Goal: Information Seeking & Learning: Learn about a topic

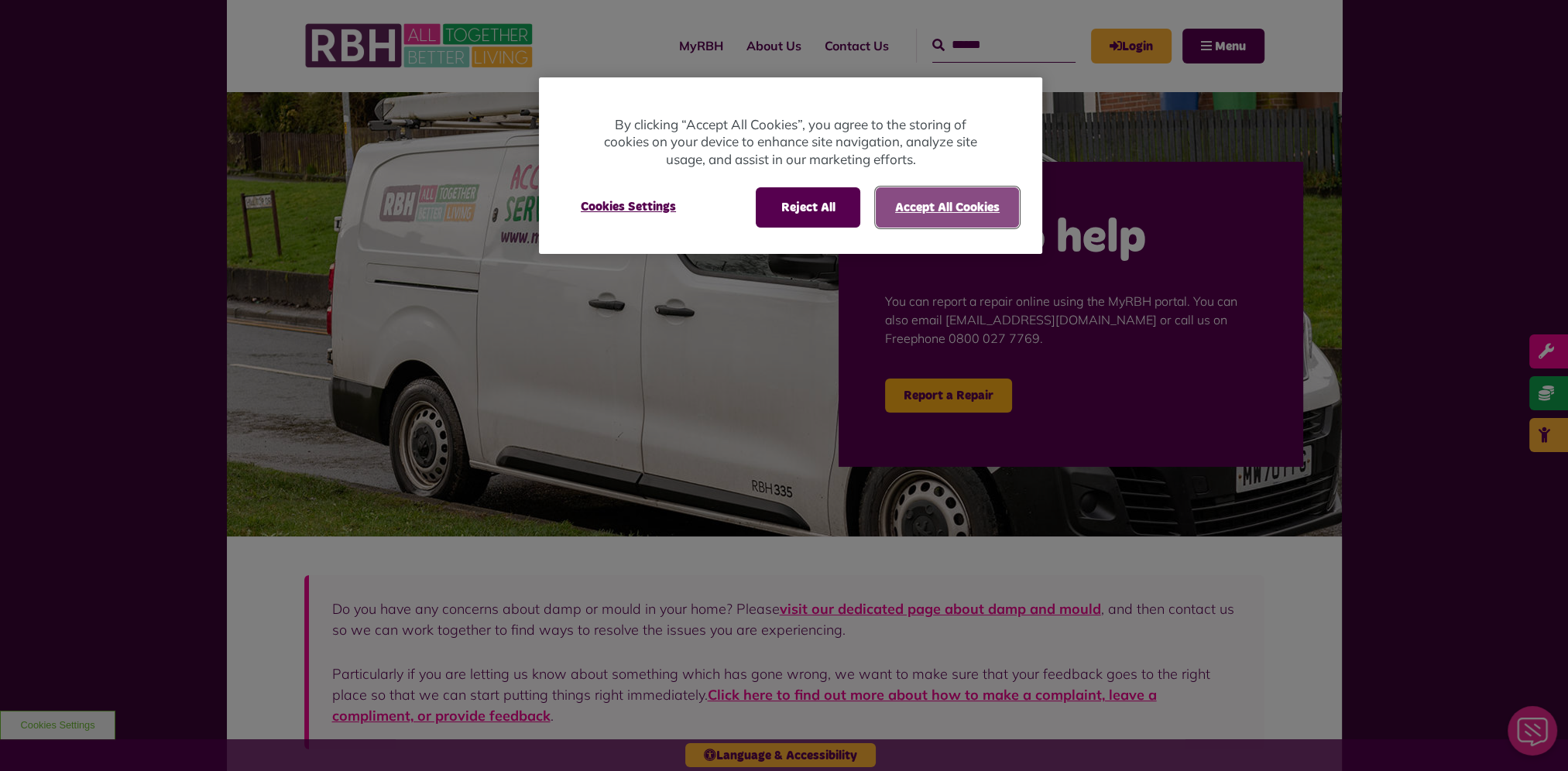
click at [963, 217] on button "Accept All Cookies" at bounding box center [946, 207] width 143 height 40
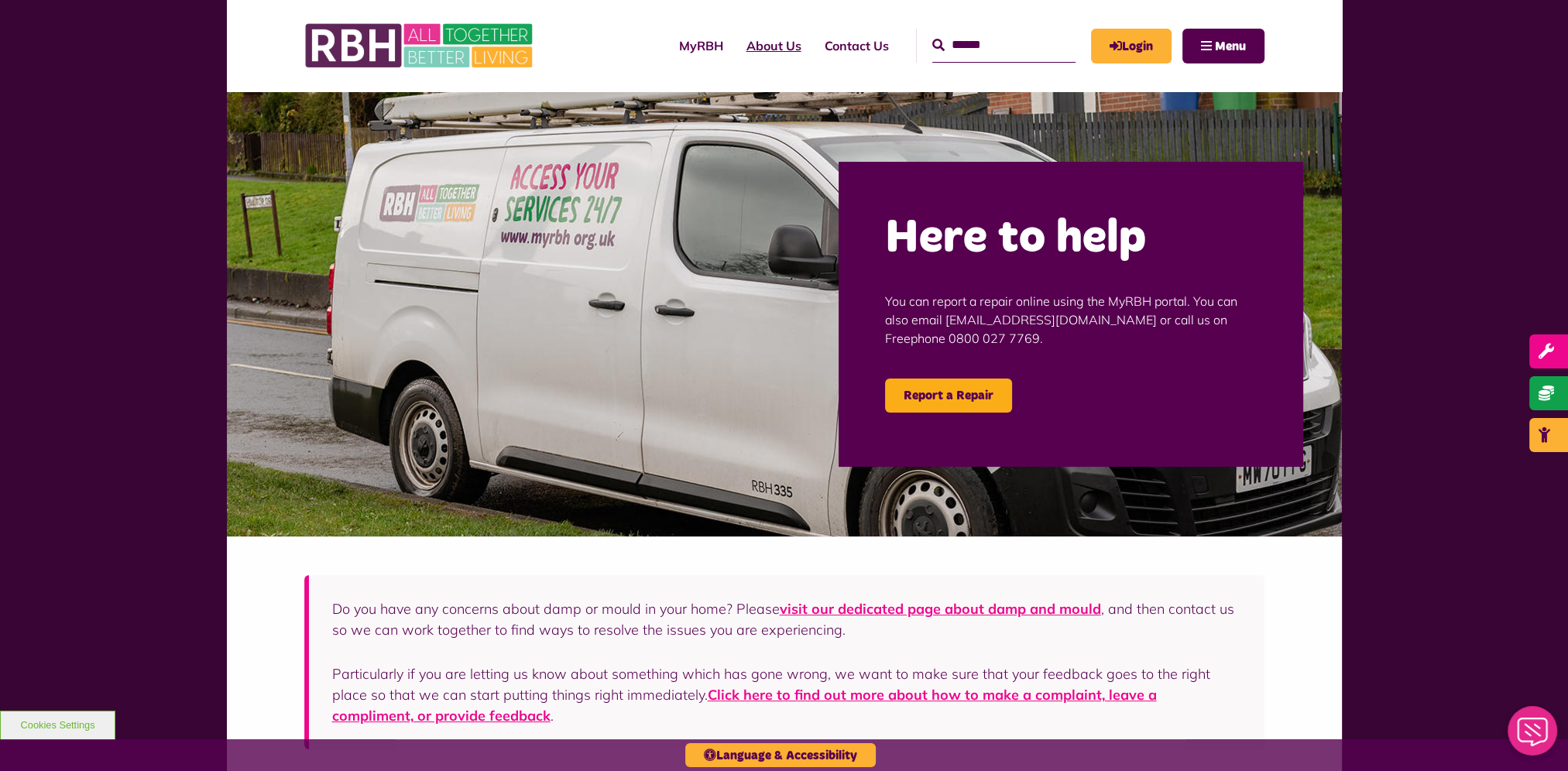
click at [735, 46] on link "About Us" at bounding box center [774, 45] width 78 height 42
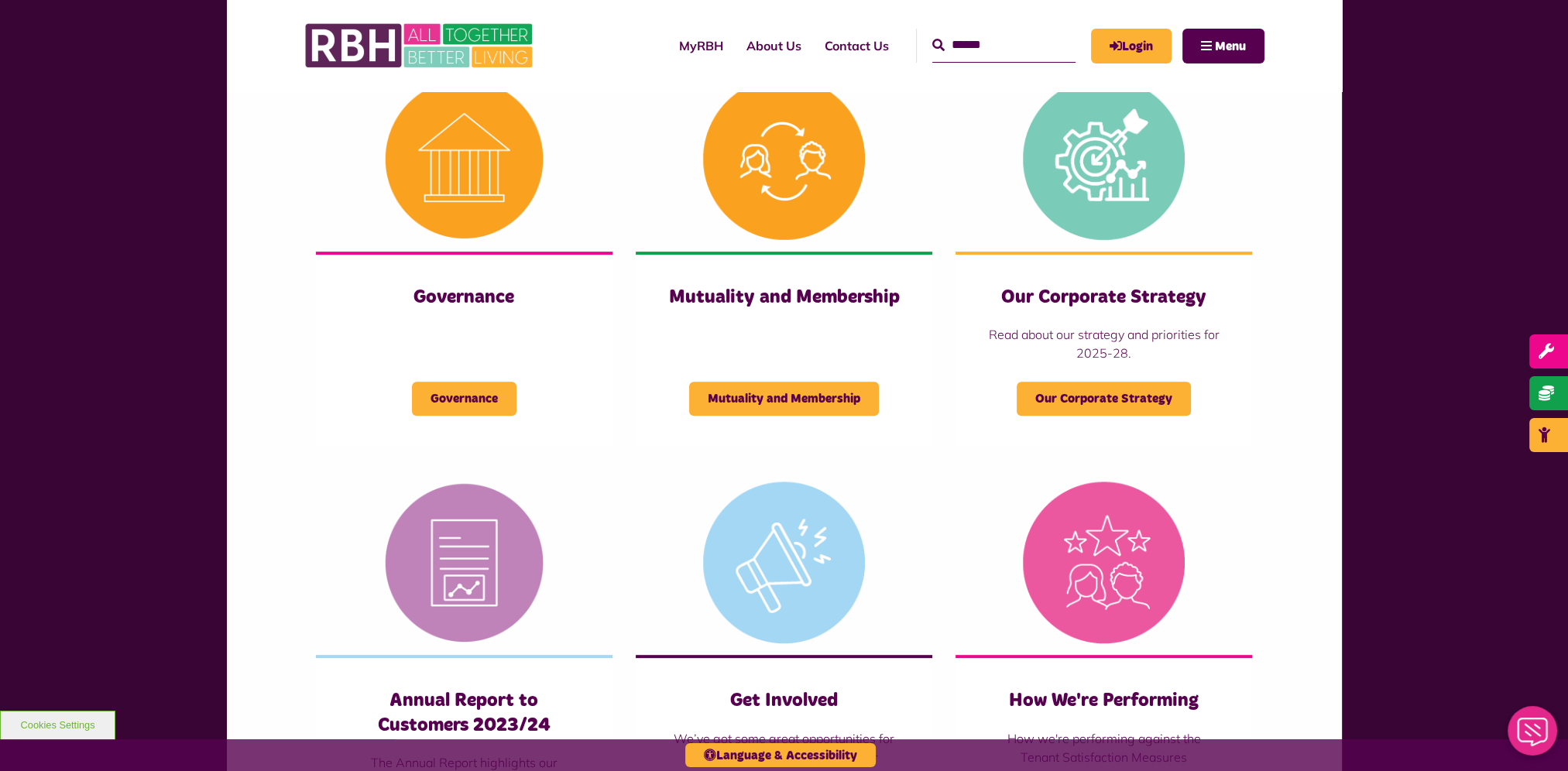
scroll to position [696, 0]
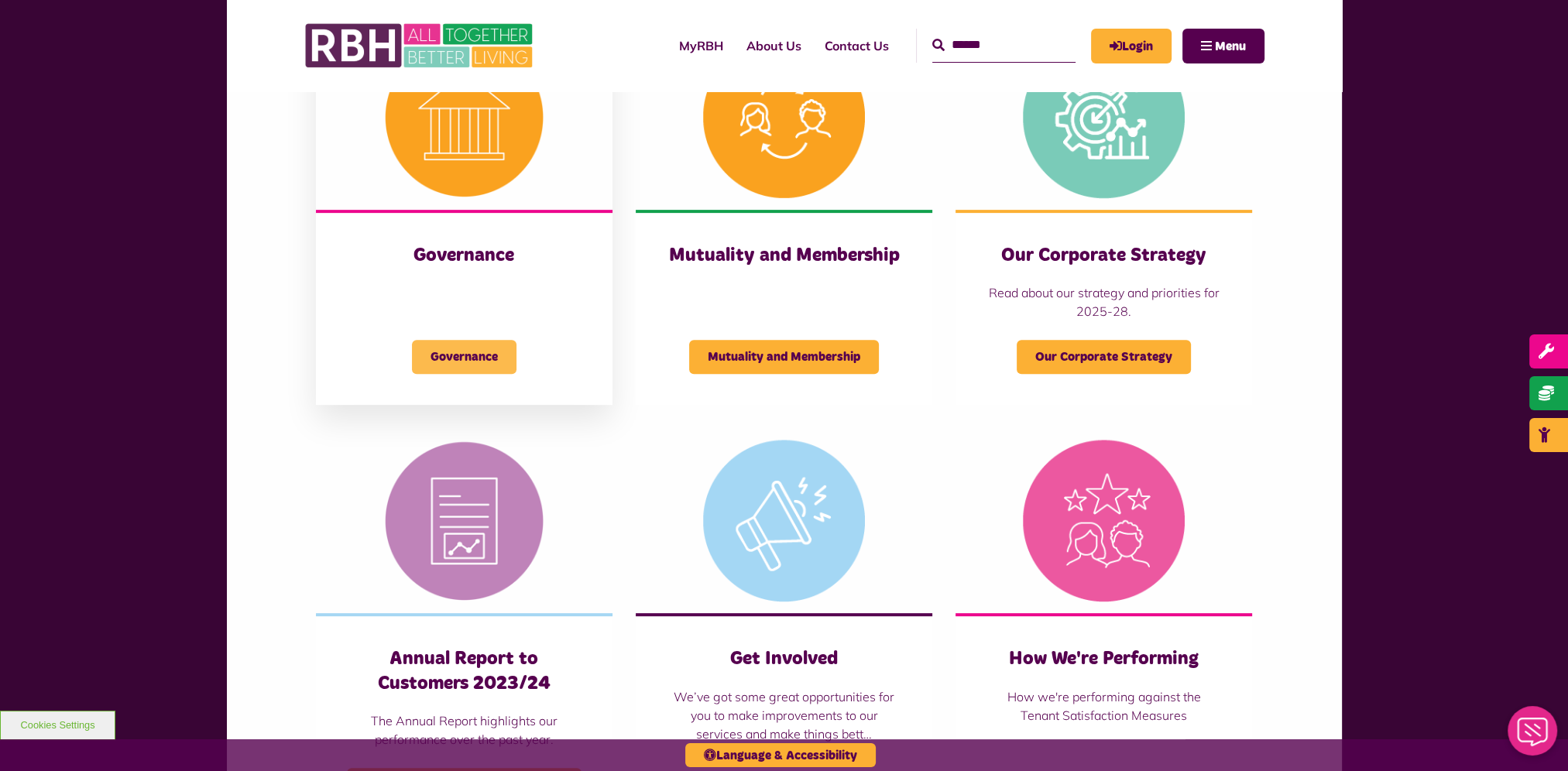
click at [491, 356] on span "Governance" at bounding box center [464, 357] width 105 height 34
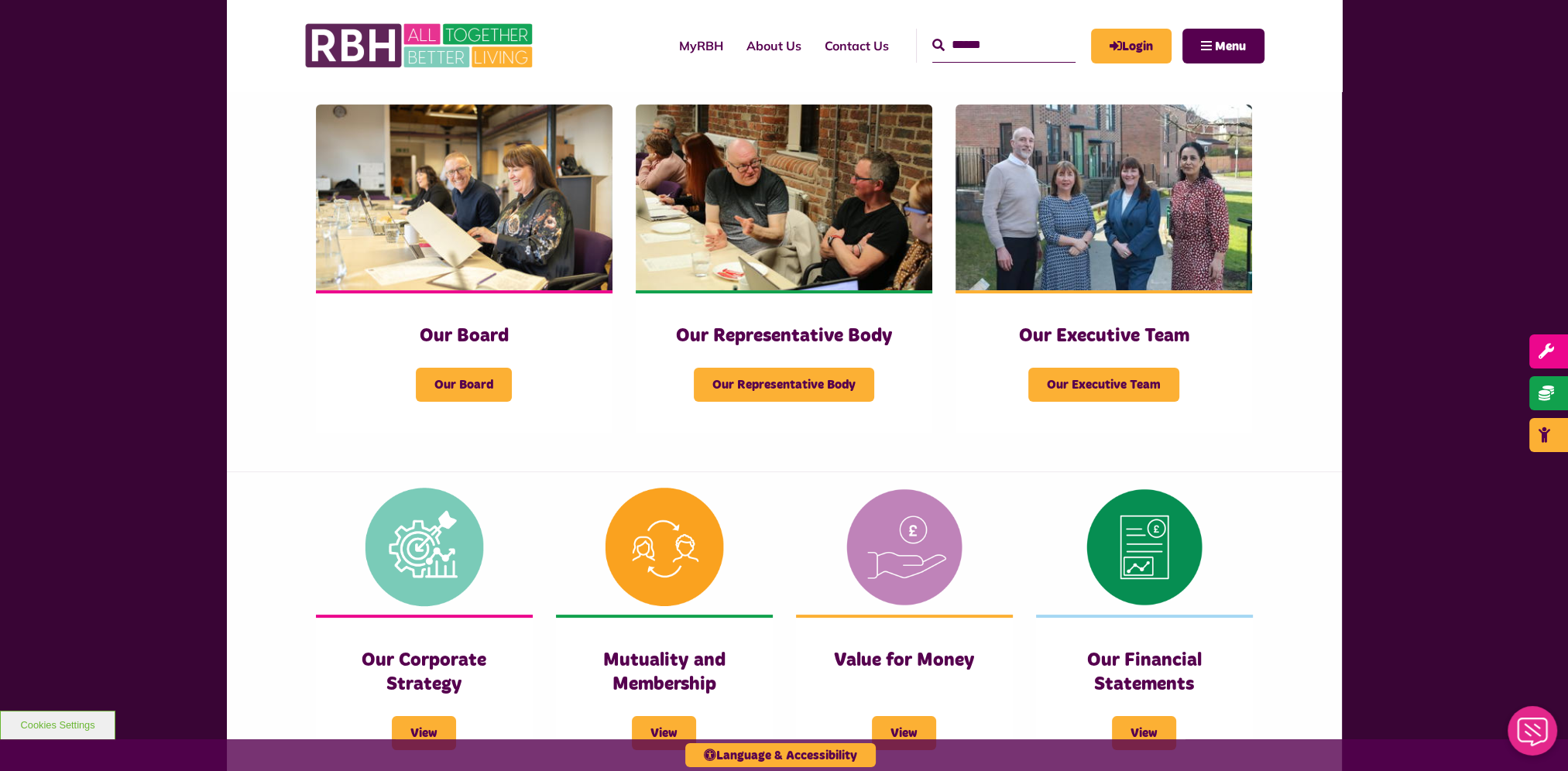
scroll to position [232, 0]
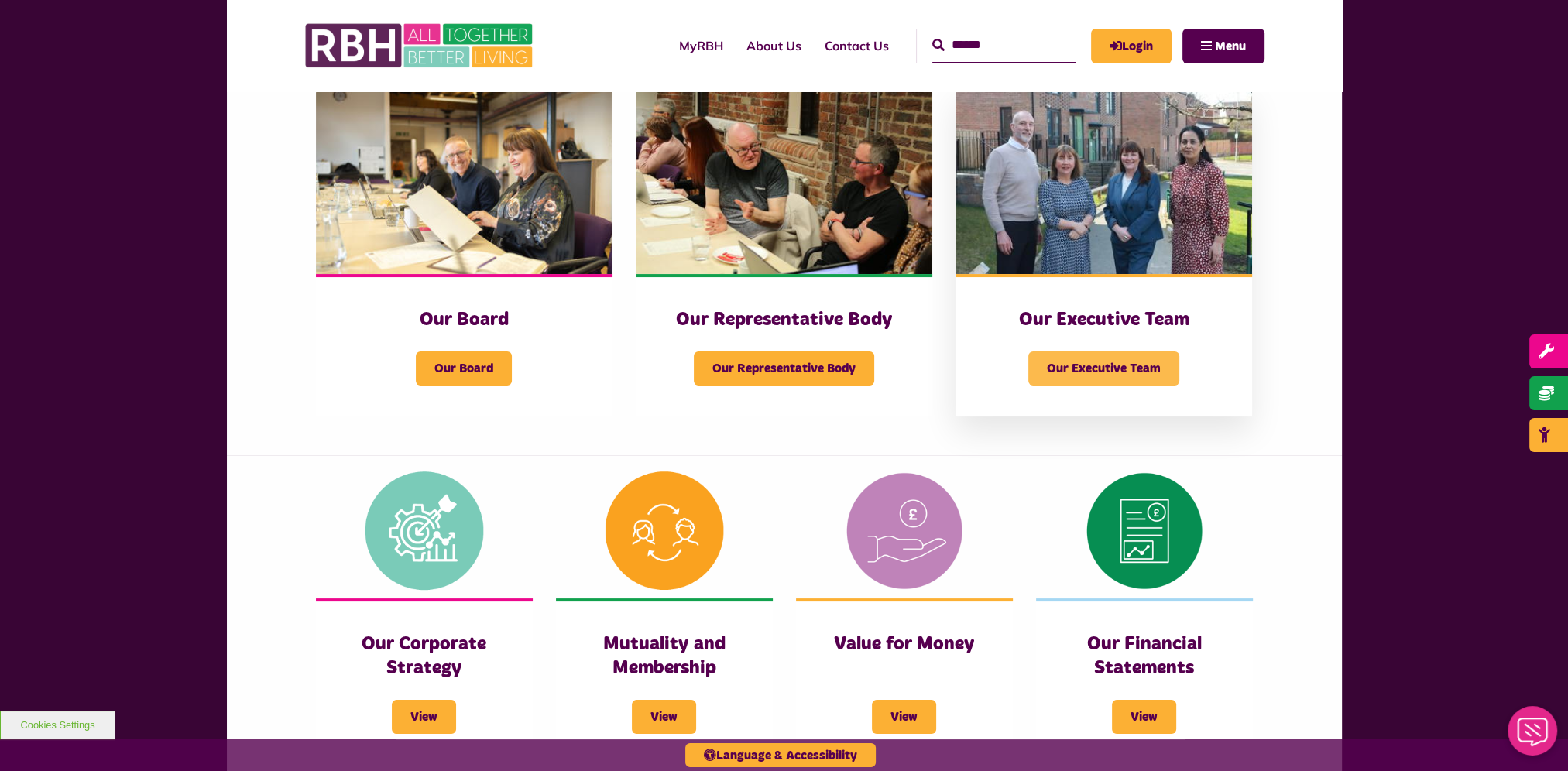
click at [1087, 365] on span "Our Executive Team" at bounding box center [1104, 368] width 151 height 34
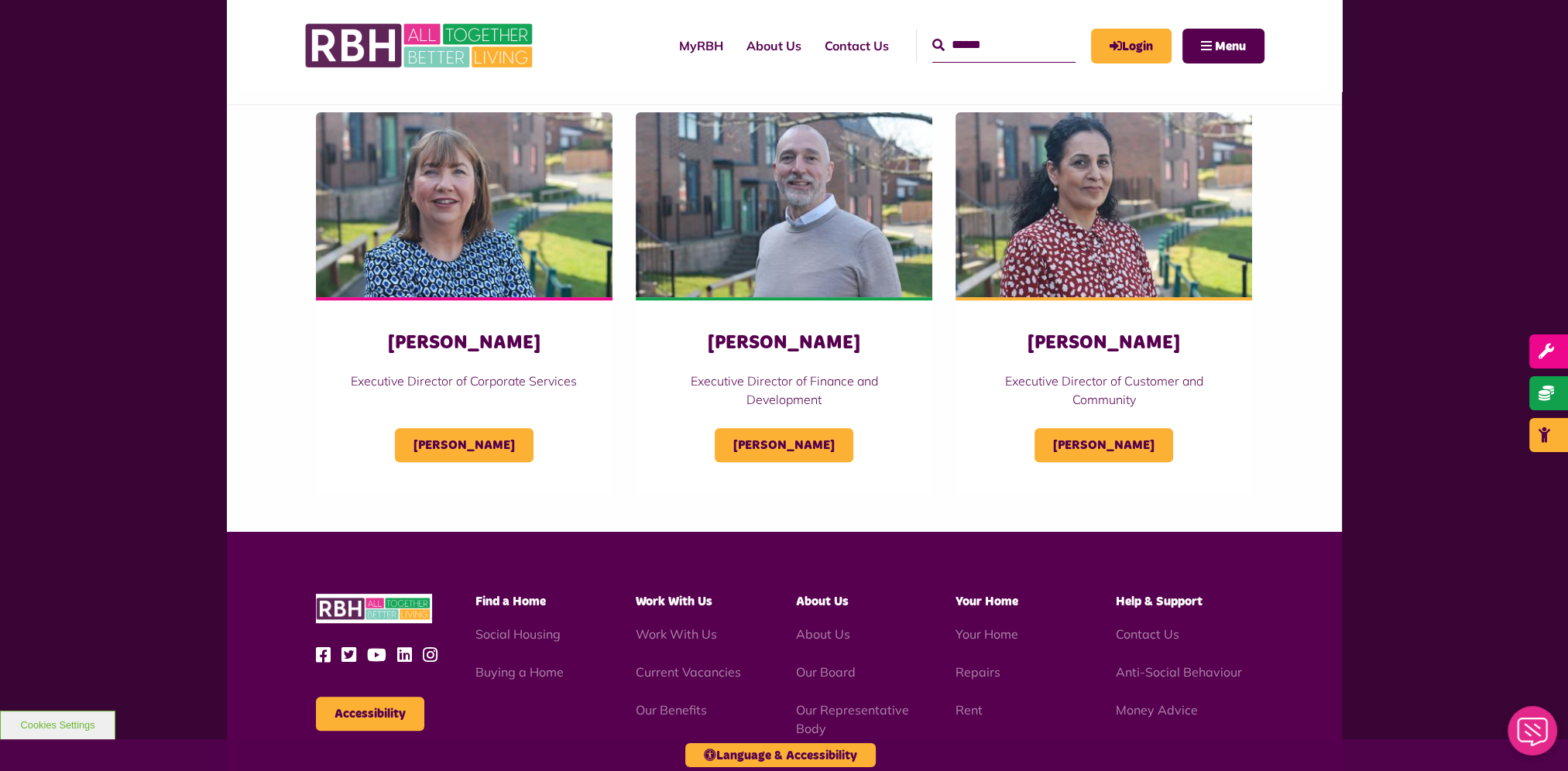
scroll to position [774, 0]
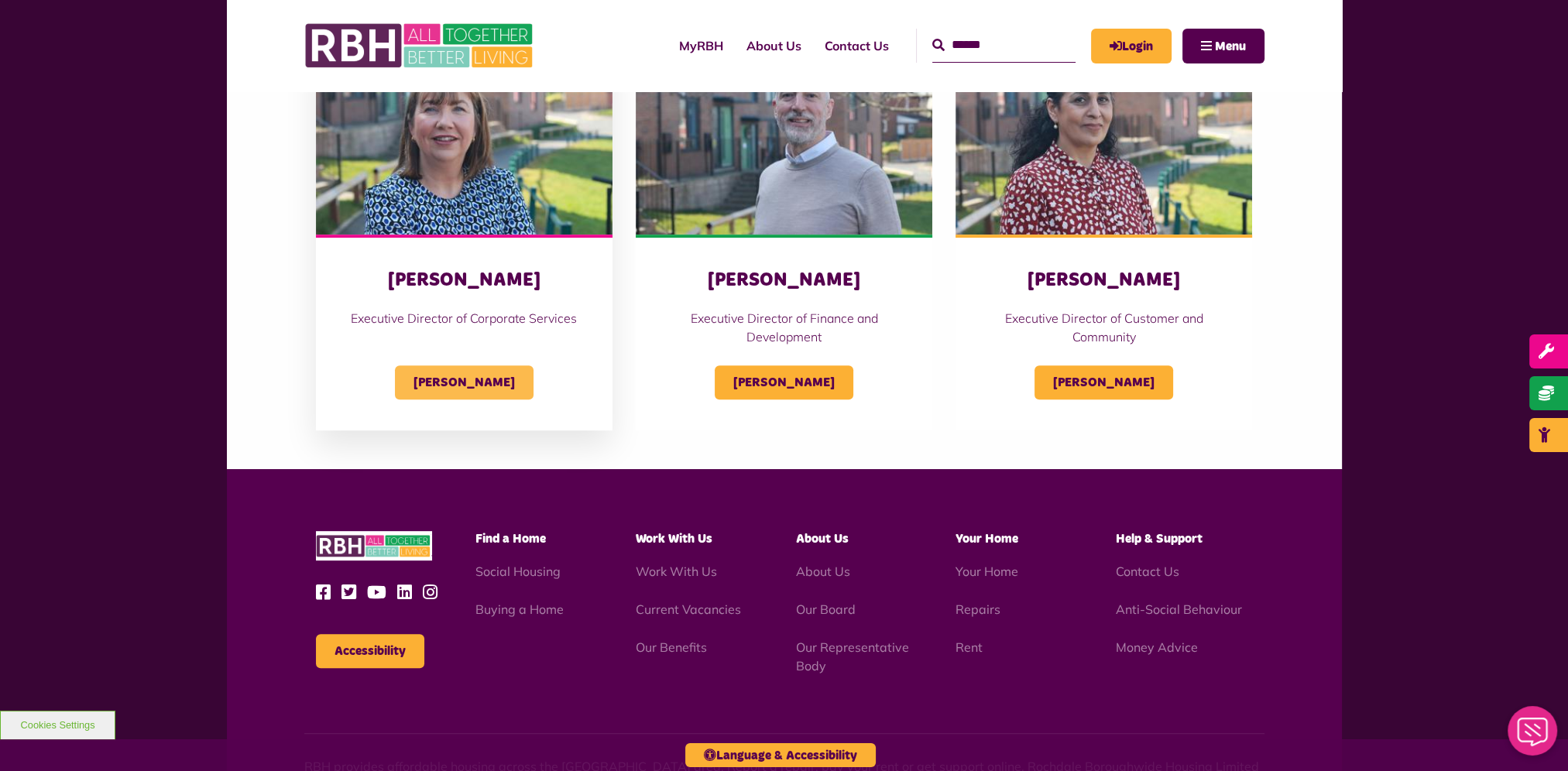
click at [516, 382] on span "Sandra Coleing" at bounding box center [464, 382] width 139 height 34
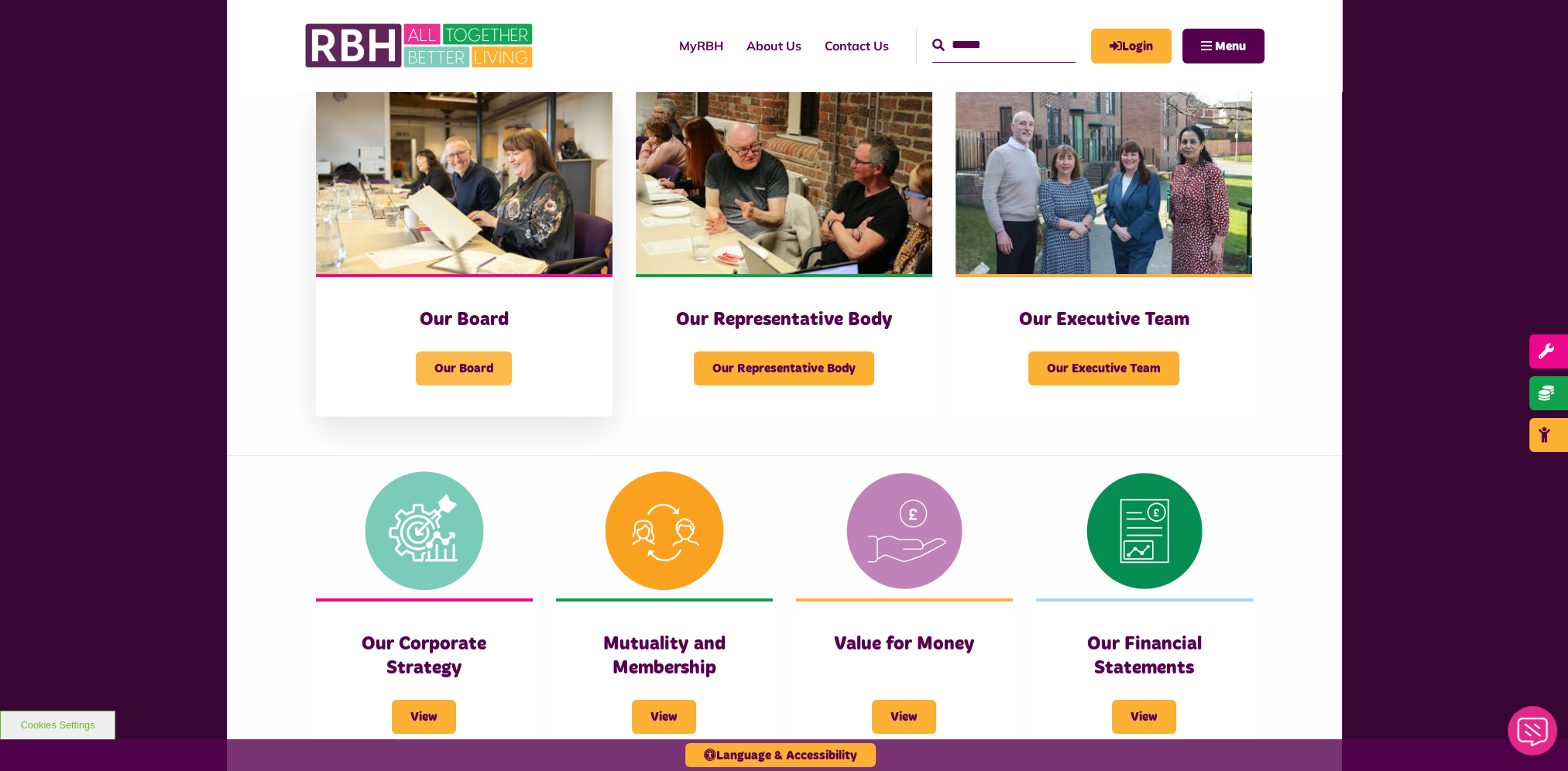
click at [457, 364] on span "Our Board" at bounding box center [463, 368] width 96 height 34
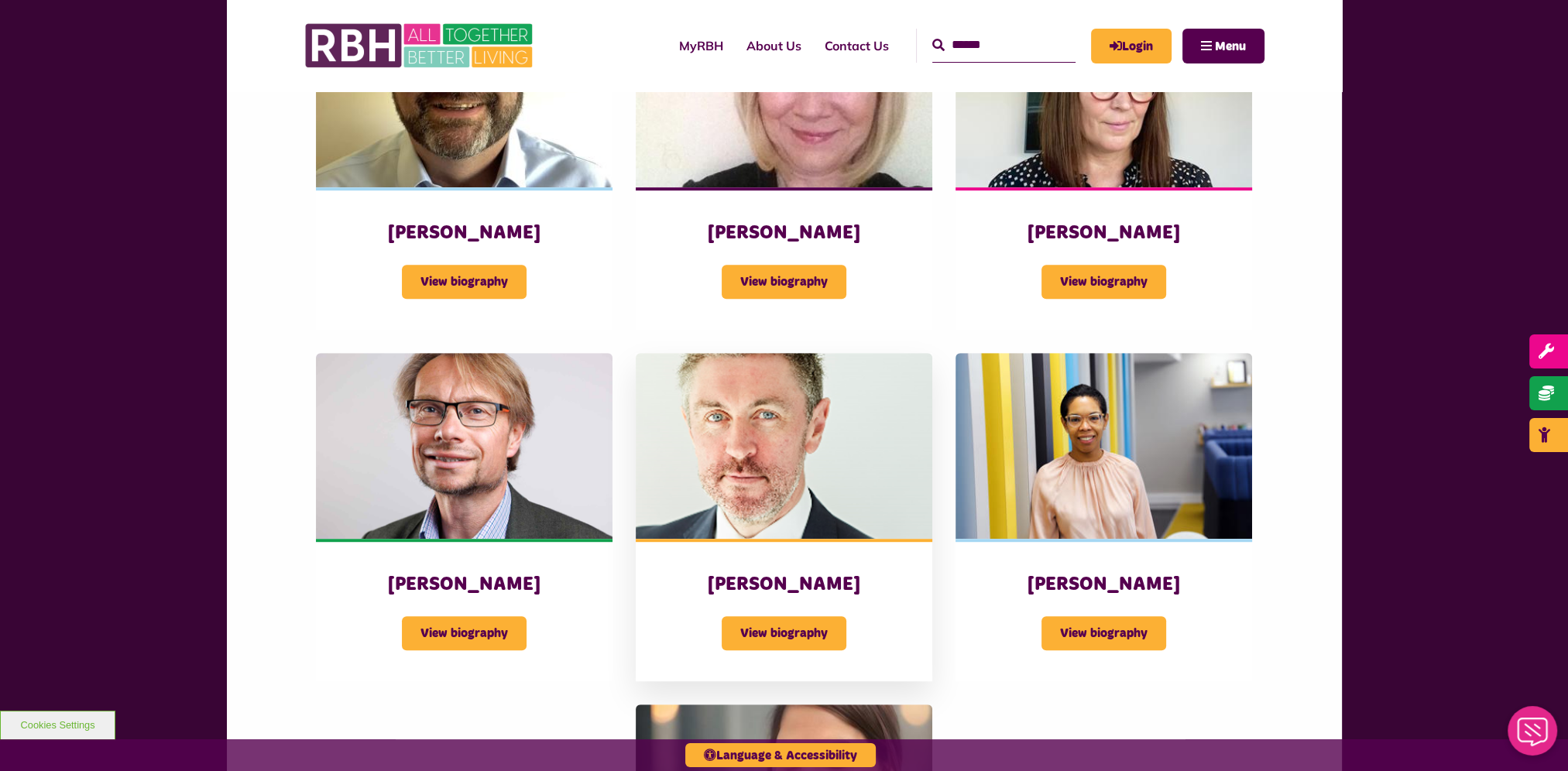
scroll to position [1239, 0]
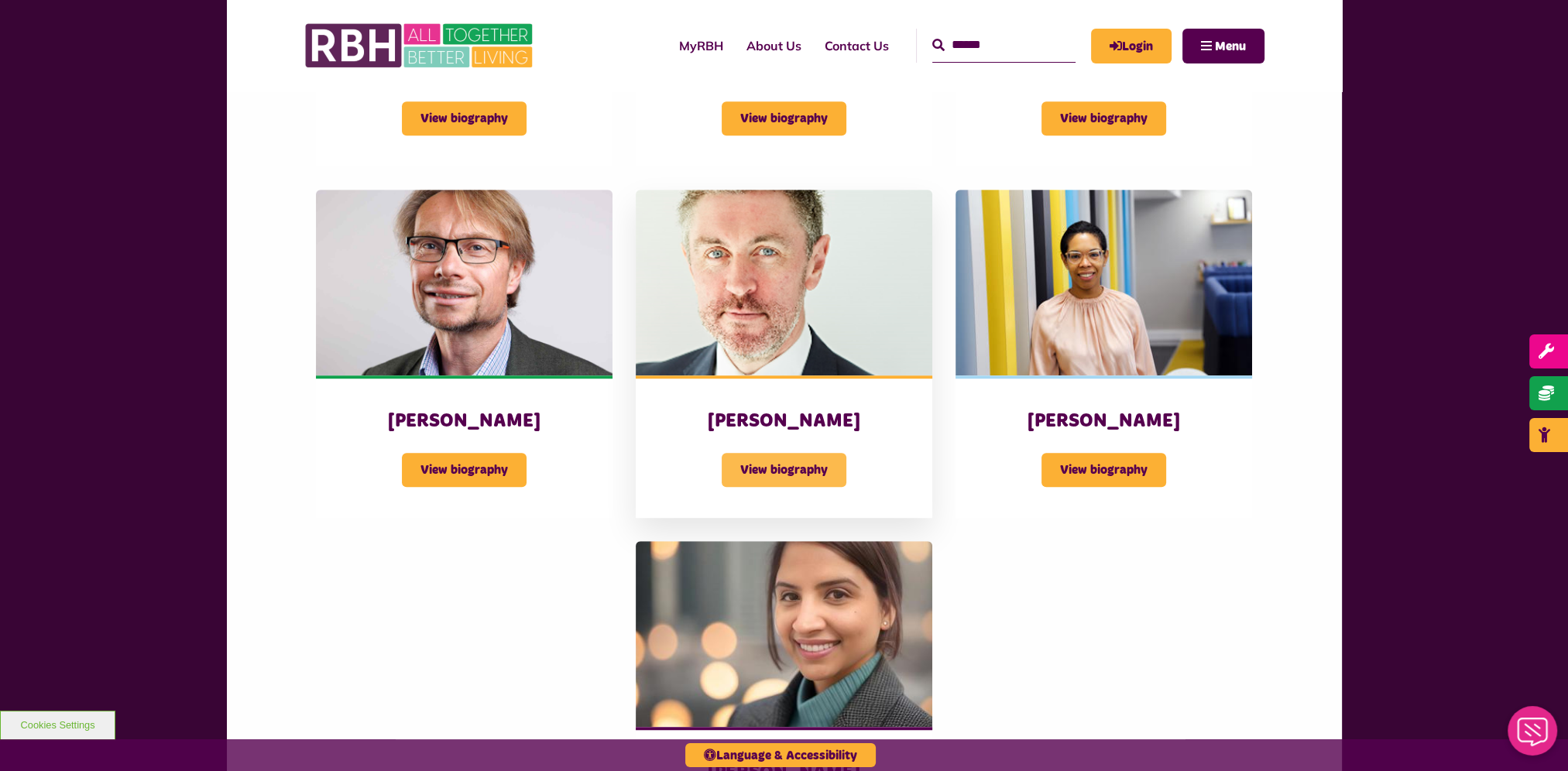
click at [795, 474] on span "View biography" at bounding box center [784, 470] width 125 height 34
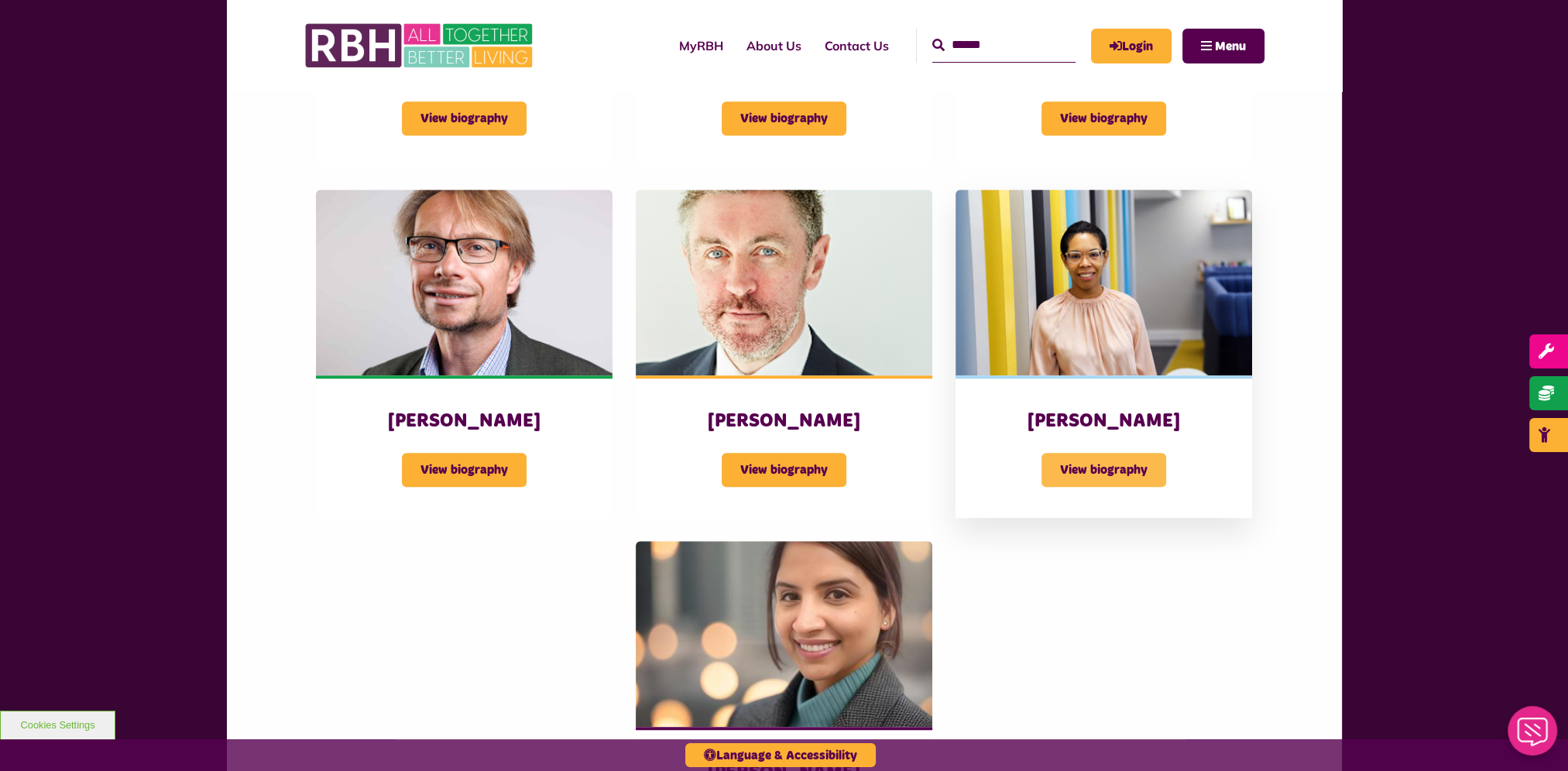
click at [1073, 470] on span "View biography" at bounding box center [1104, 470] width 125 height 34
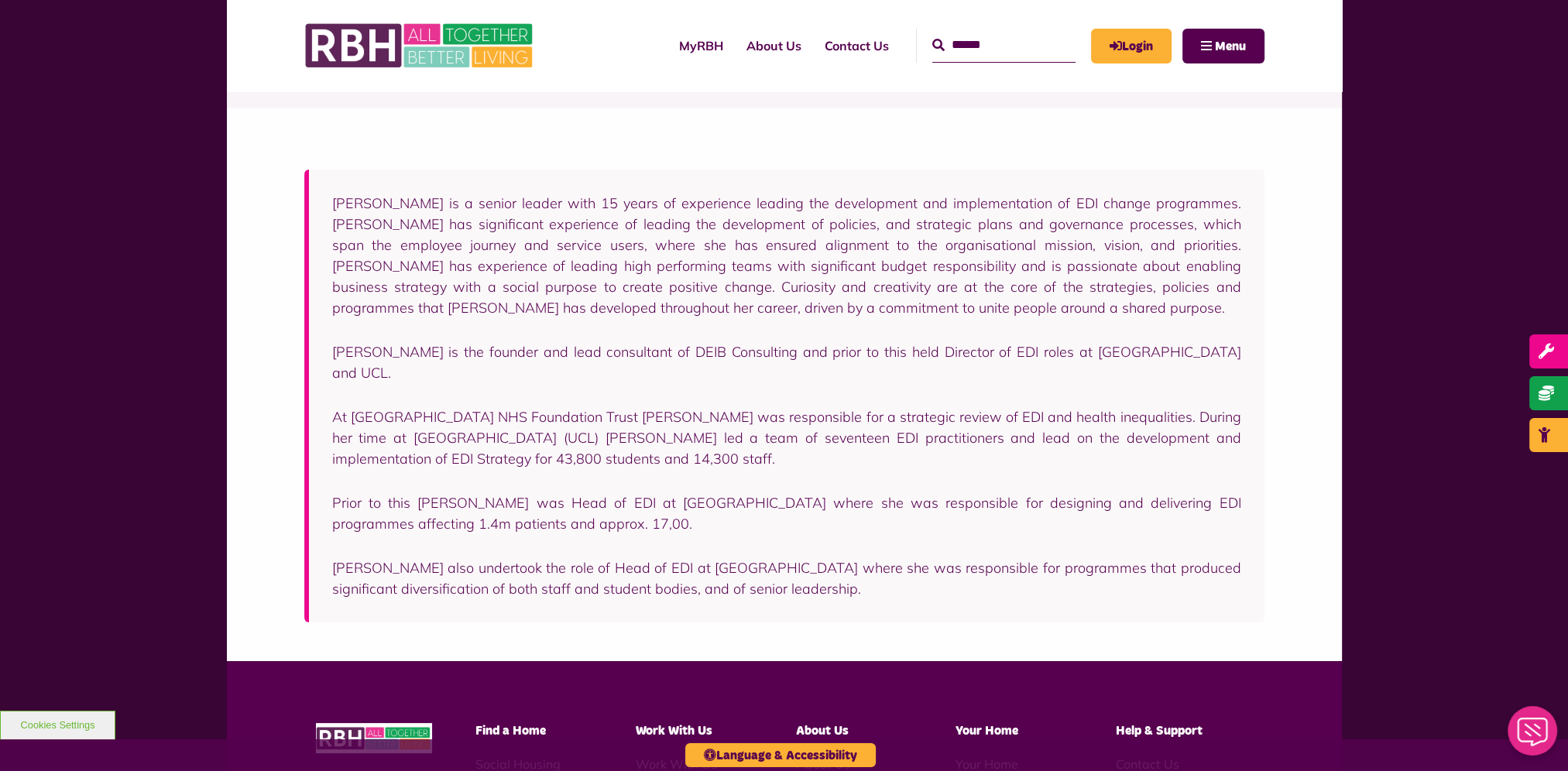
scroll to position [232, 0]
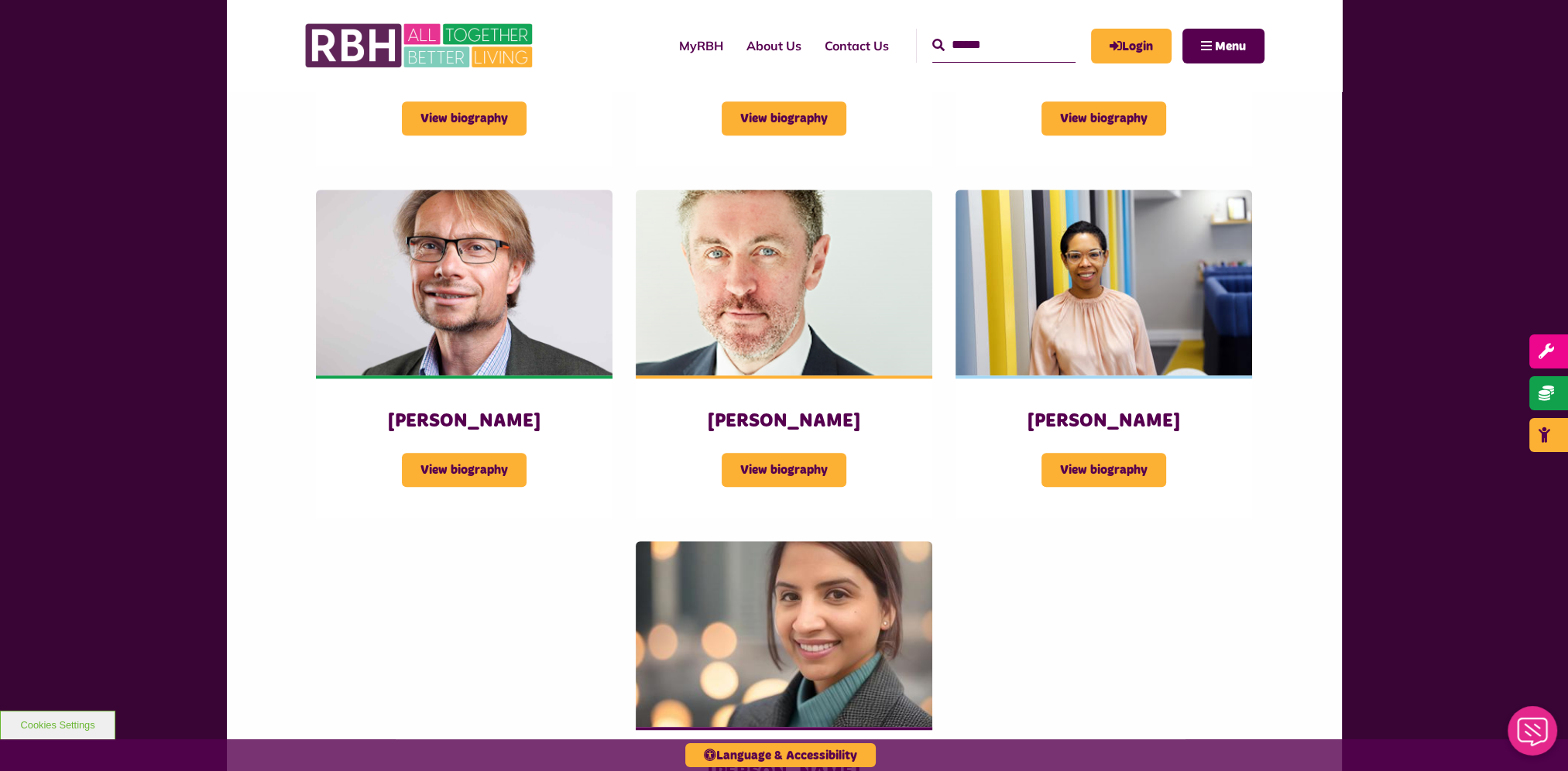
scroll to position [1548, 0]
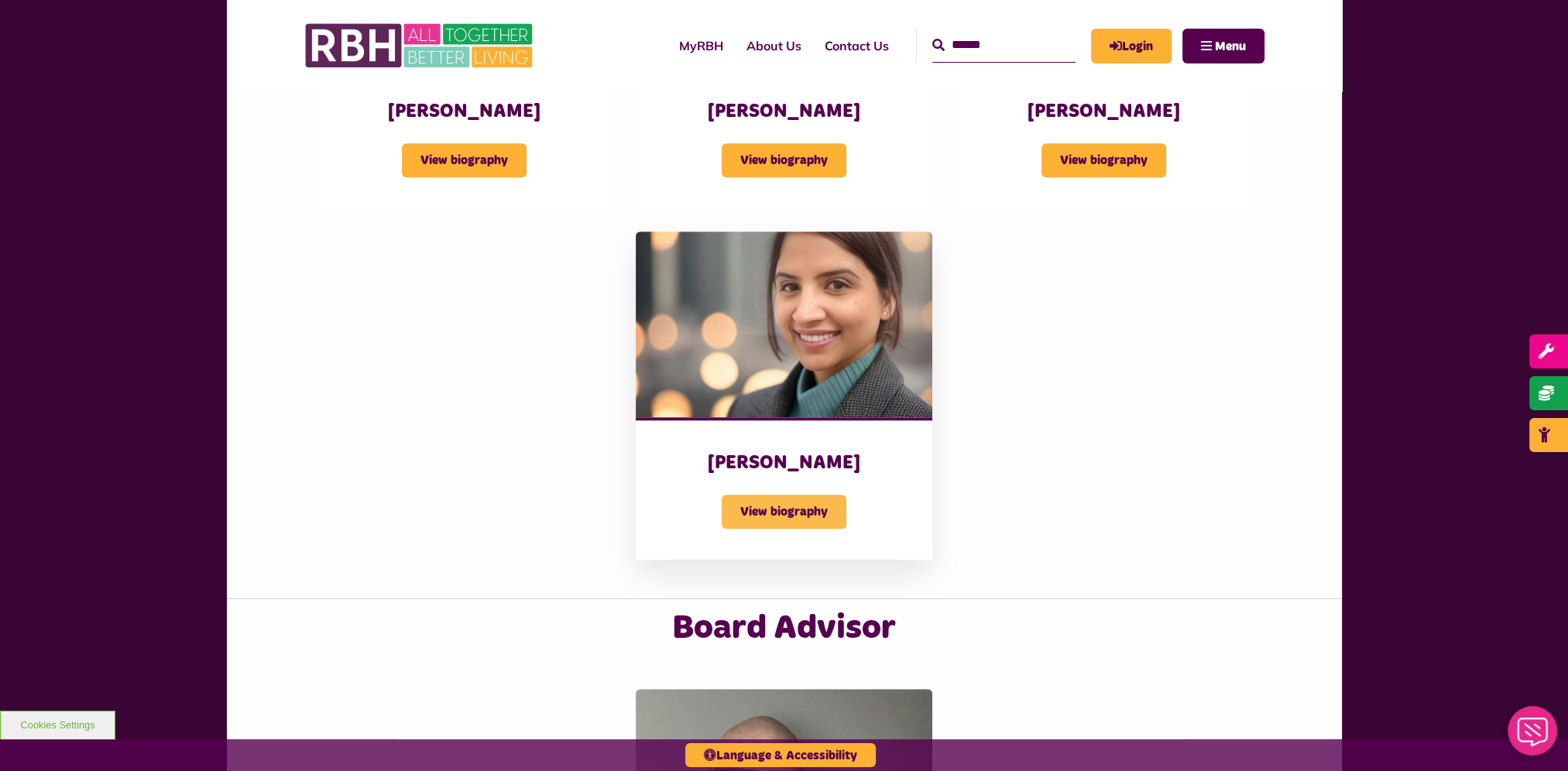
click at [792, 515] on span "View biography" at bounding box center [784, 511] width 125 height 34
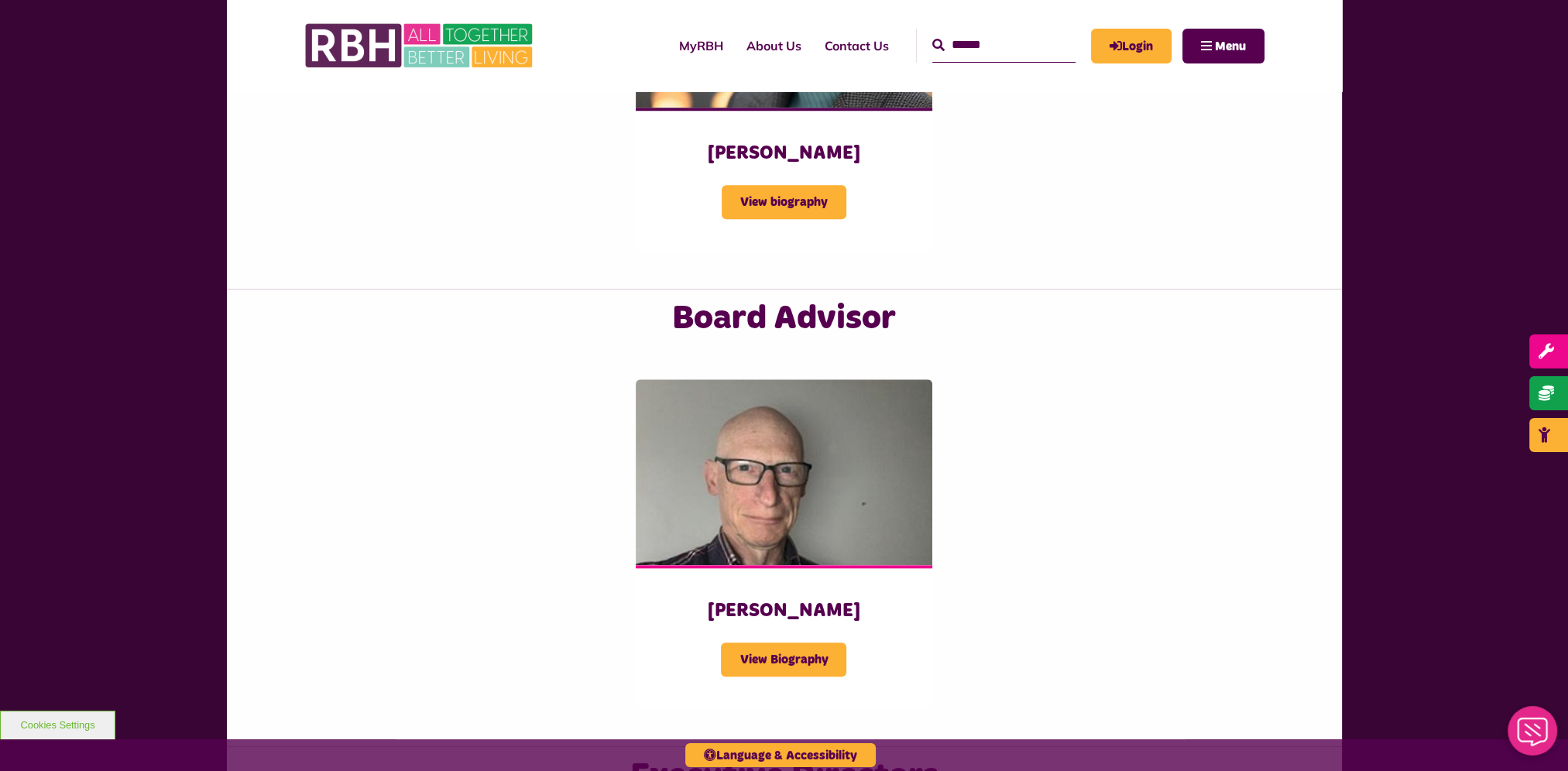
scroll to position [1935, 0]
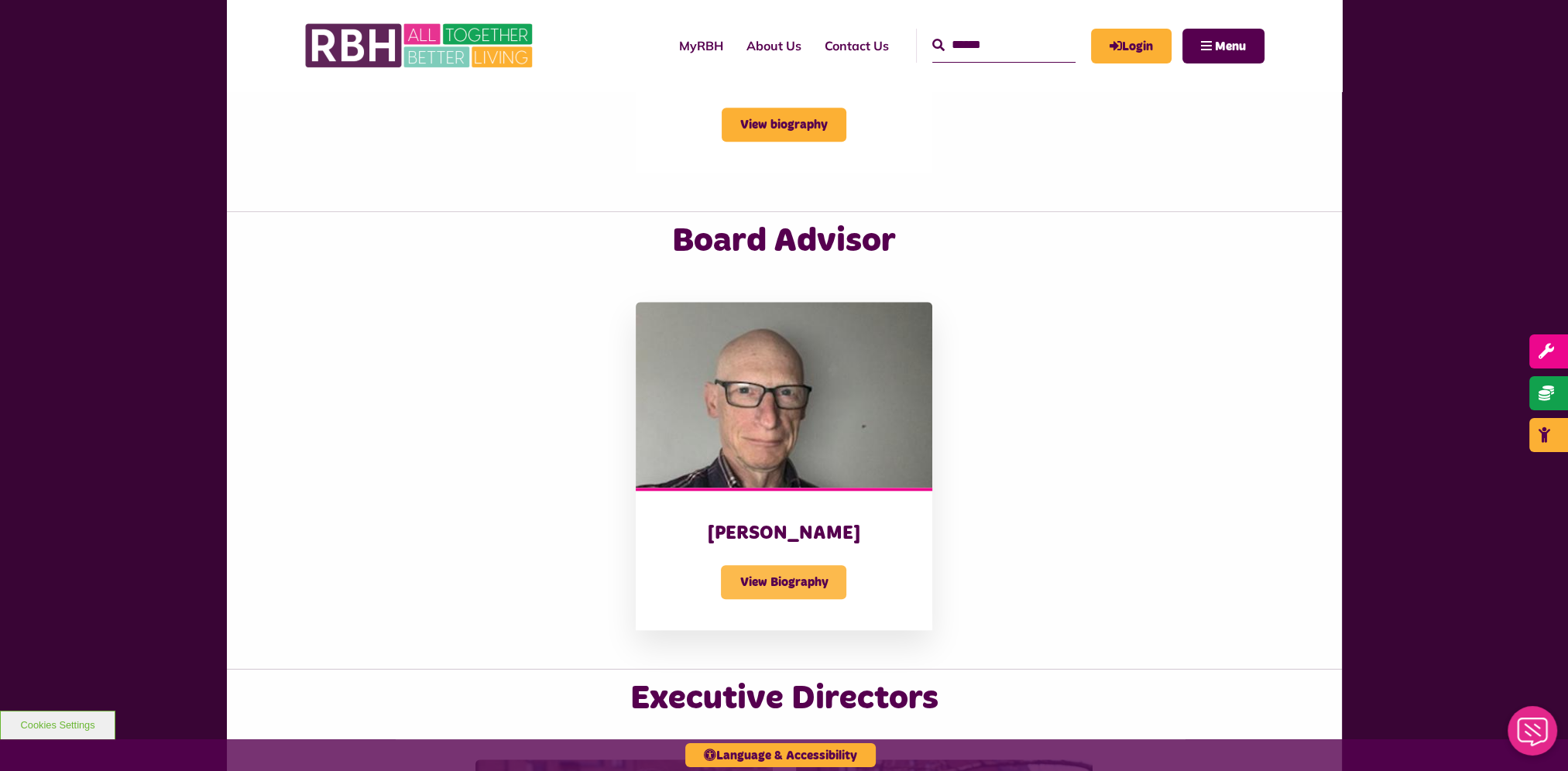
click at [809, 575] on span "View Biography" at bounding box center [783, 582] width 125 height 34
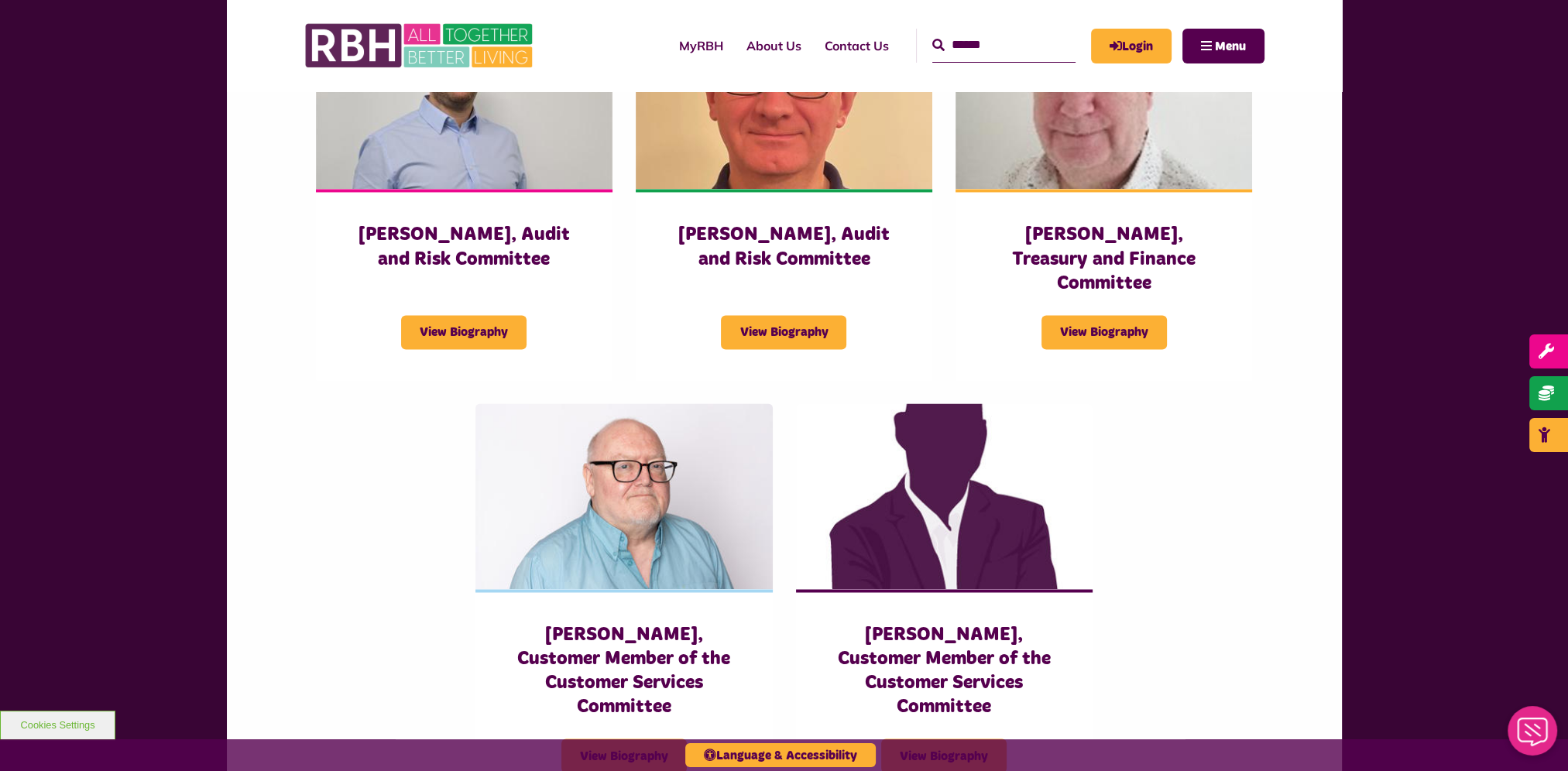
scroll to position [3329, 0]
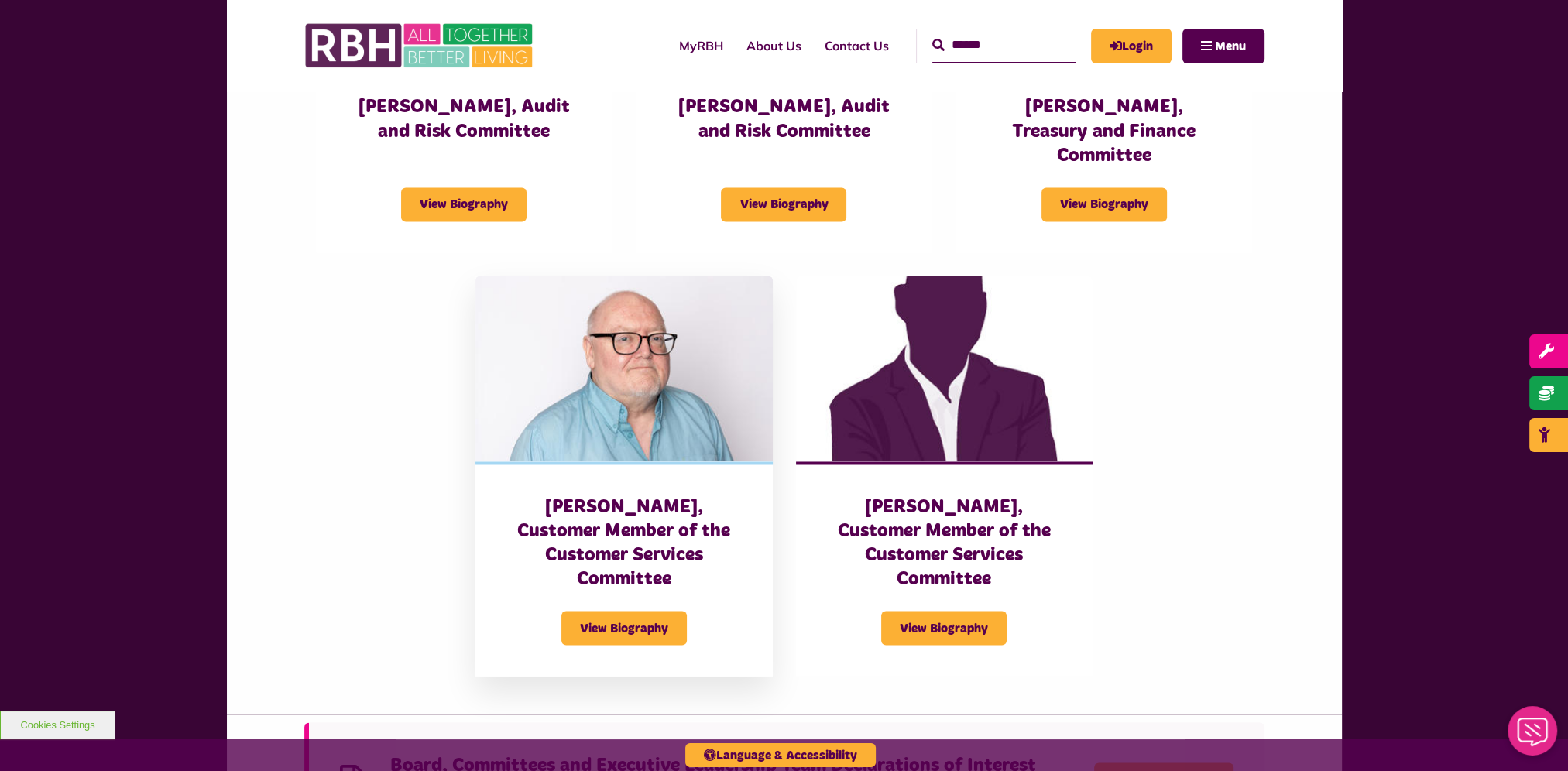
click at [600, 600] on div "[PERSON_NAME], Customer Member of the Customer Services Committee View Biography" at bounding box center [623, 569] width 296 height 215
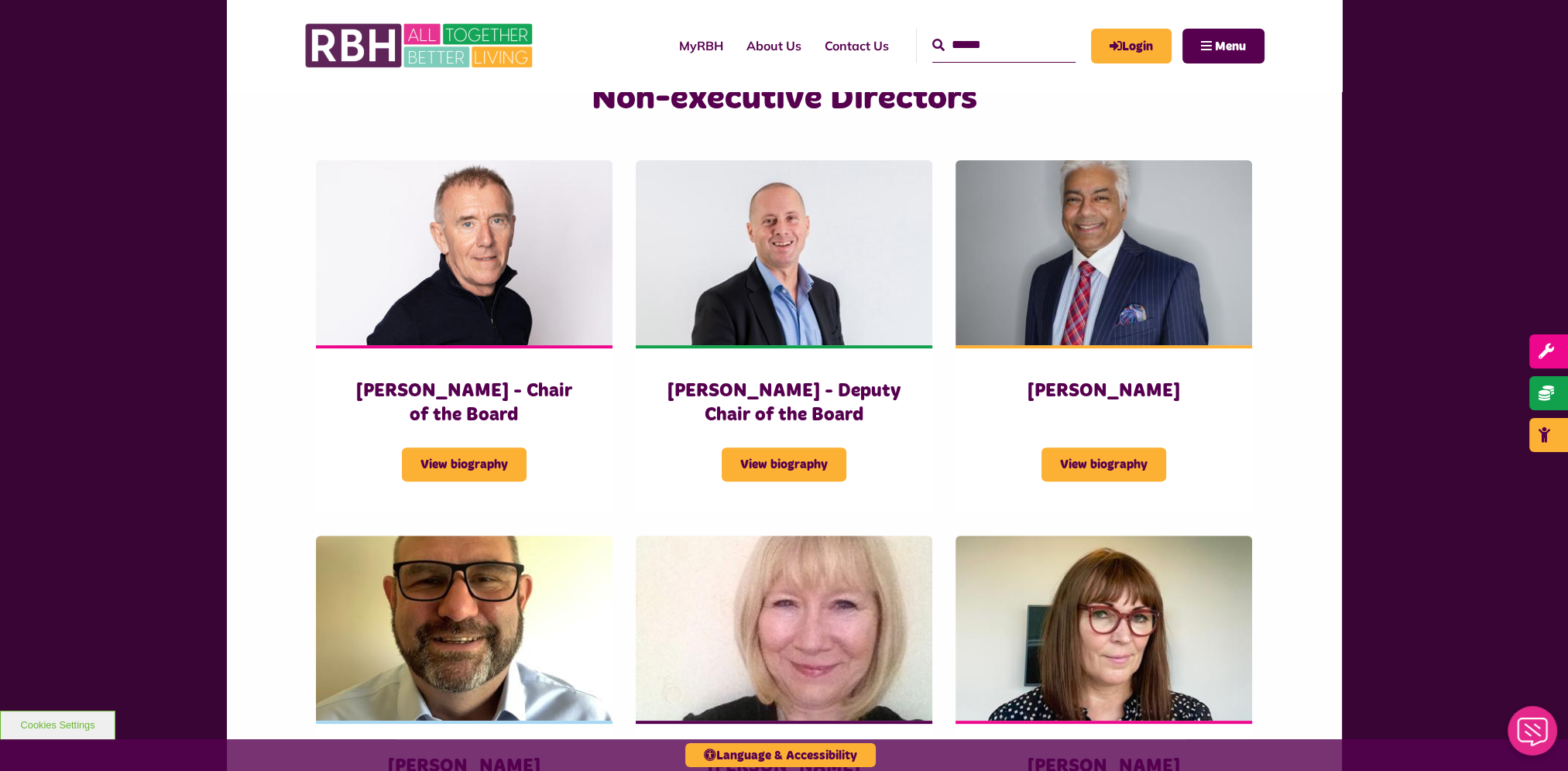
scroll to position [928, 0]
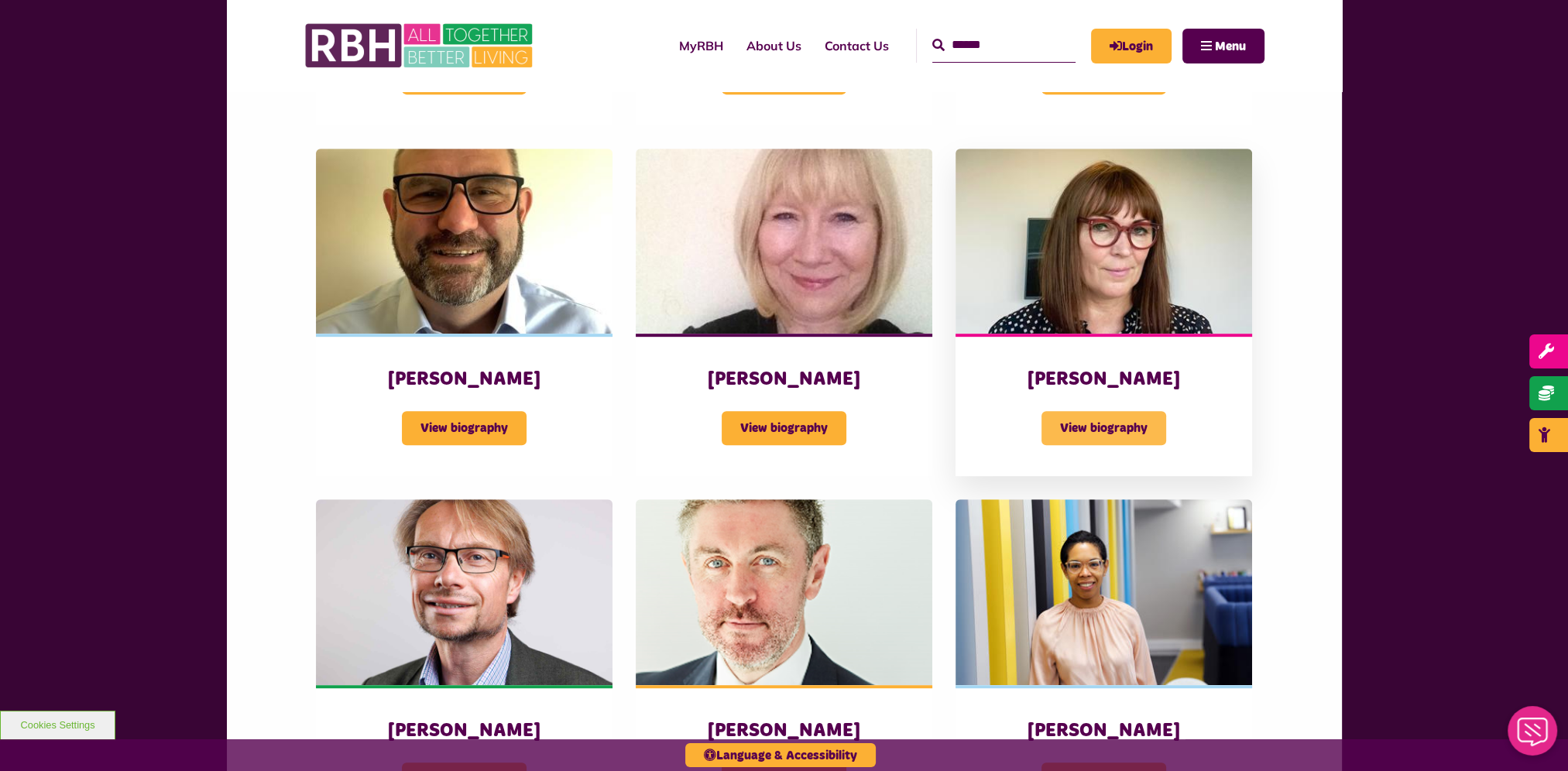
click at [1089, 433] on span "View biography" at bounding box center [1104, 428] width 125 height 34
click at [449, 430] on span "View biography" at bounding box center [464, 428] width 125 height 34
